Goal: Use online tool/utility: Utilize a website feature to perform a specific function

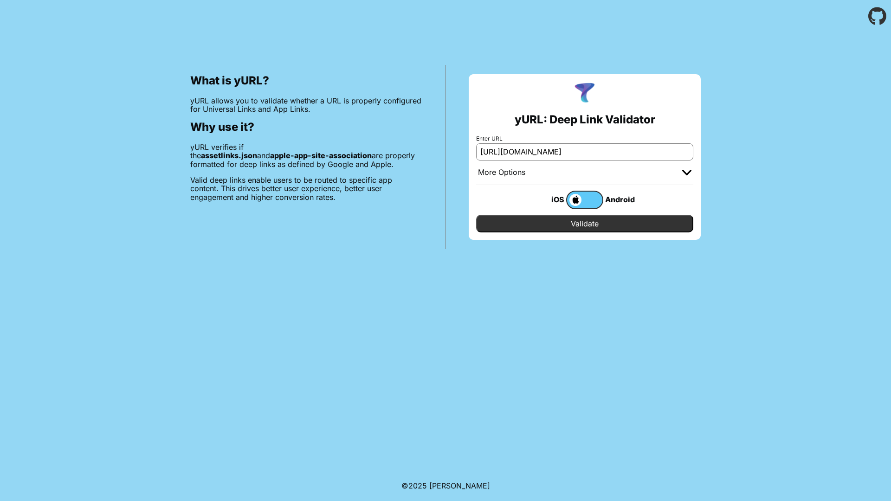
scroll to position [0, 32]
type input "[URL][DOMAIN_NAME]"
click at [589, 204] on label at bounding box center [584, 200] width 37 height 19
click at [0, 0] on input "checkbox" at bounding box center [0, 0] width 0 height 0
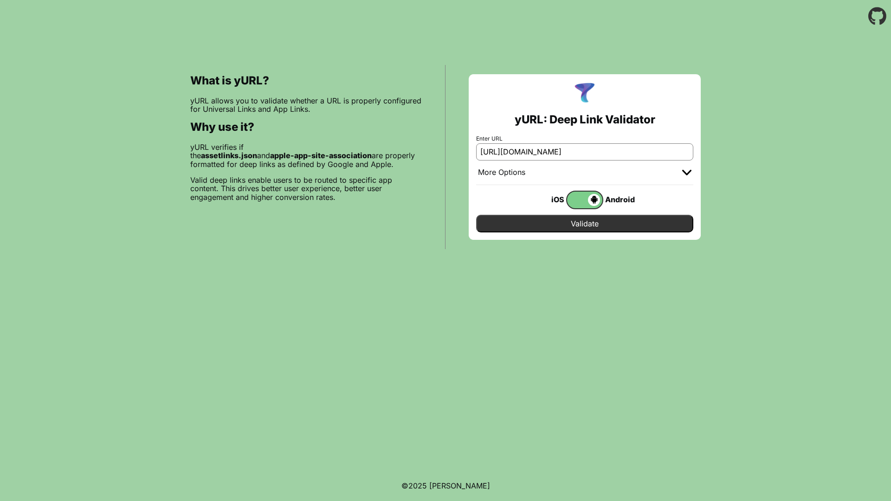
click at [593, 219] on input "Validate" at bounding box center [584, 224] width 217 height 18
